Goal: Information Seeking & Learning: Check status

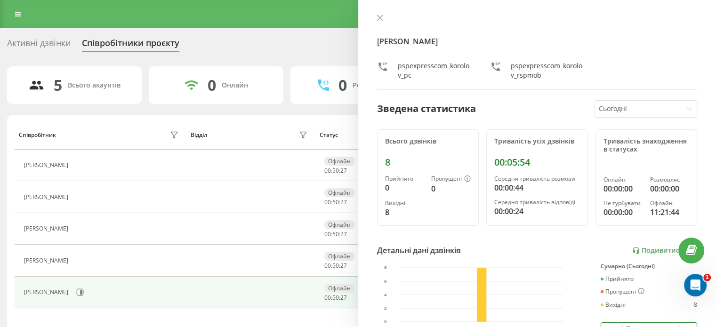
scroll to position [94, 0]
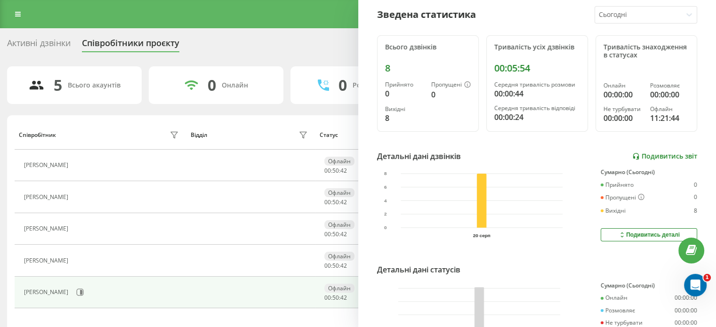
click at [675, 156] on link "Подивитись звіт" at bounding box center [664, 157] width 65 height 8
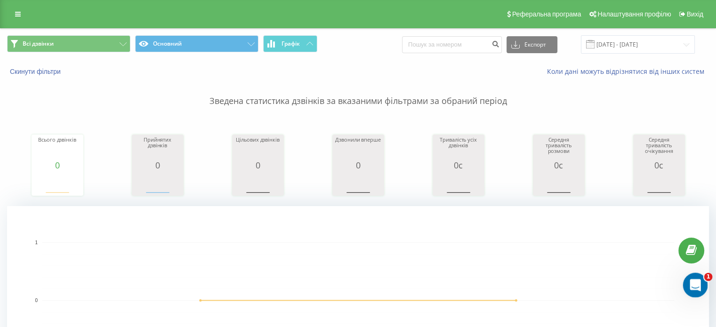
click at [693, 285] on icon "Открыть службу сообщений Intercom" at bounding box center [694, 284] width 7 height 8
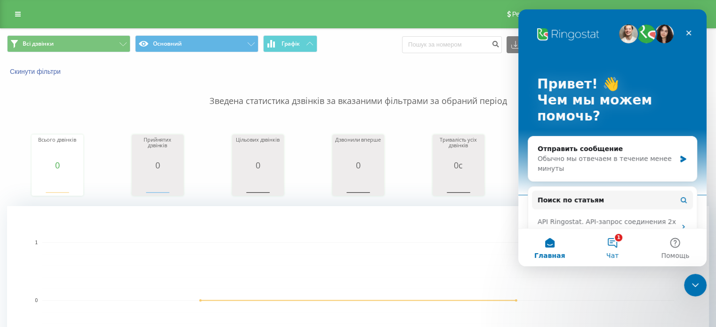
click at [612, 247] on button "1 Чат" at bounding box center [612, 248] width 63 height 38
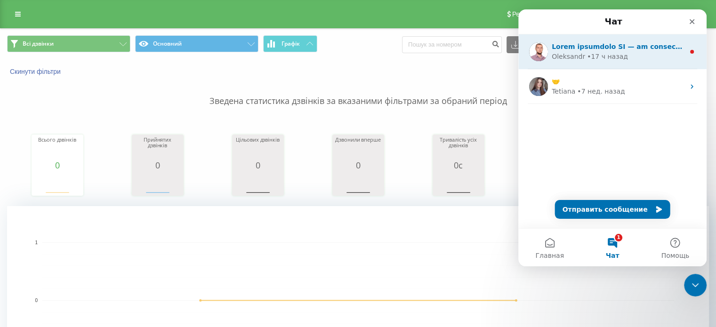
click at [598, 59] on div "• 17 ч назад" at bounding box center [607, 57] width 41 height 10
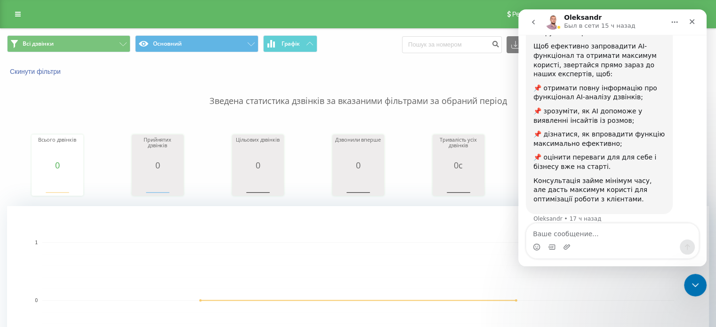
scroll to position [25, 0]
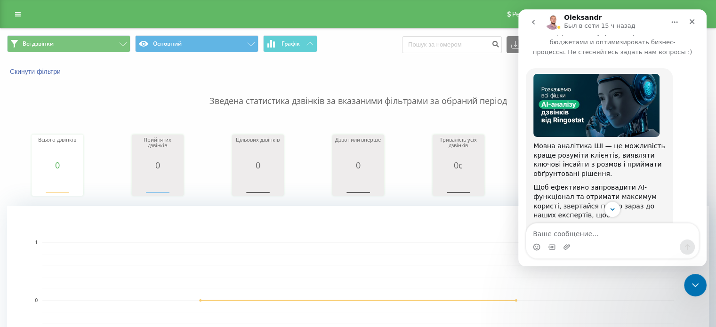
click at [410, 264] on rect "A chart." at bounding box center [358, 300] width 632 height 116
drag, startPoint x: 551, startPoint y: 282, endPoint x: 556, endPoint y: 284, distance: 5.5
click at [554, 282] on rect "A chart." at bounding box center [358, 300] width 632 height 116
click at [696, 18] on div "Закрыть" at bounding box center [691, 21] width 17 height 17
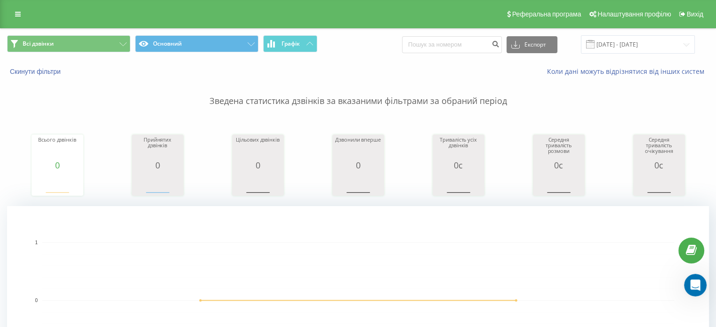
scroll to position [166, 0]
